Goal: Navigation & Orientation: Find specific page/section

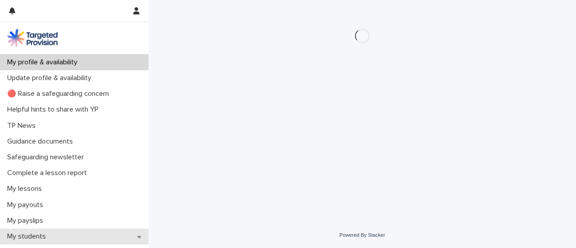
click at [23, 239] on p "My students" at bounding box center [28, 236] width 49 height 9
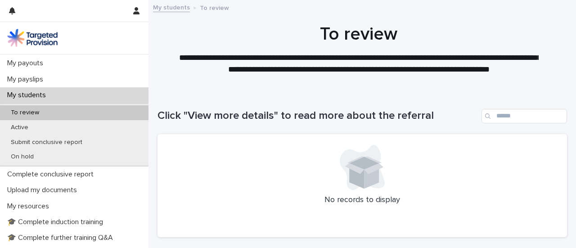
scroll to position [142, 0]
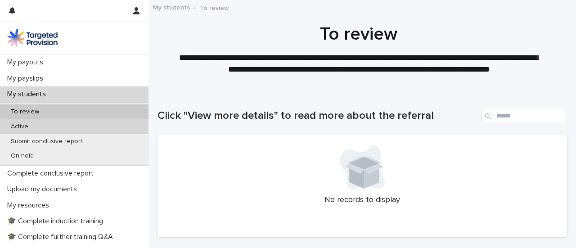
click at [96, 122] on div "Active" at bounding box center [74, 126] width 148 height 15
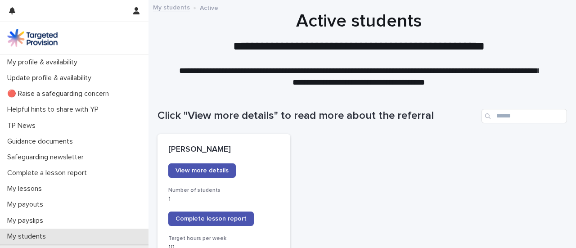
click at [52, 230] on div "My students" at bounding box center [74, 237] width 148 height 16
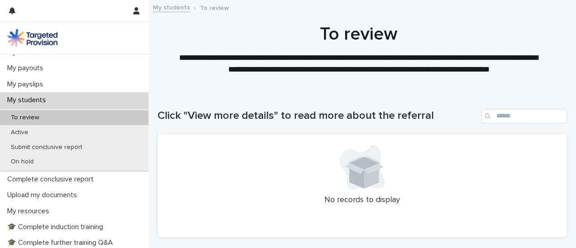
scroll to position [141, 0]
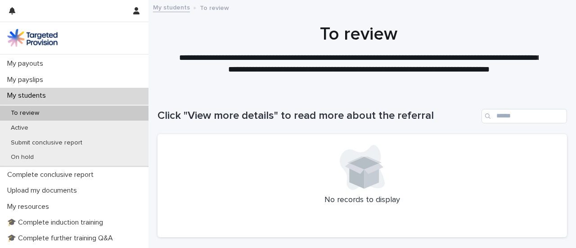
click at [100, 115] on div "To review" at bounding box center [74, 113] width 148 height 15
